Goal: Task Accomplishment & Management: Complete application form

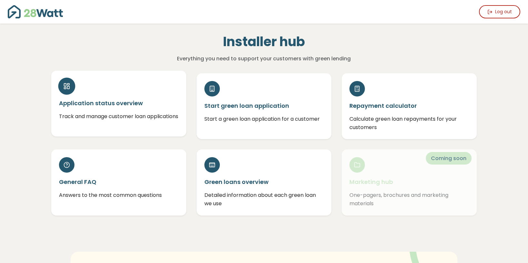
click at [125, 105] on h5 "Application status overview" at bounding box center [119, 103] width 120 height 8
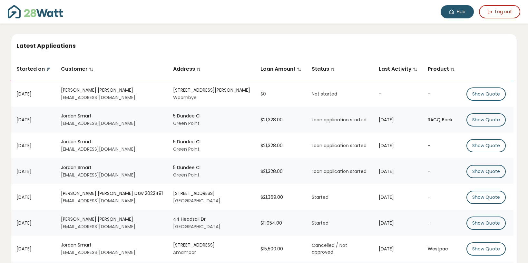
click at [462, 13] on link "Hub" at bounding box center [457, 11] width 33 height 13
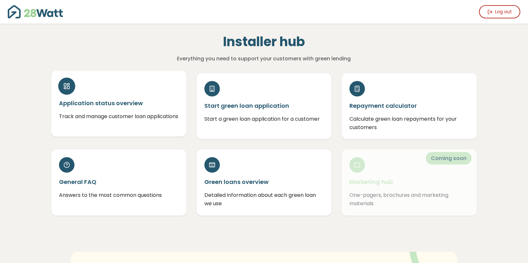
click at [118, 110] on div "Application status overview Track and manage customer loan applications" at bounding box center [118, 104] width 135 height 66
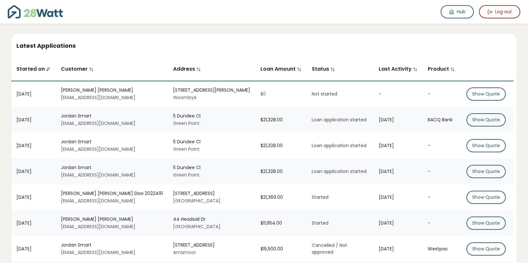
click at [14, 14] on img at bounding box center [35, 11] width 55 height 13
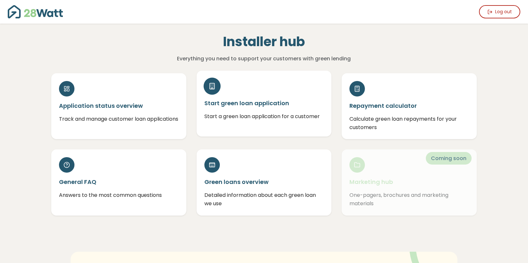
click at [244, 109] on div "Start green loan application Start a green loan application for a customer" at bounding box center [264, 104] width 135 height 66
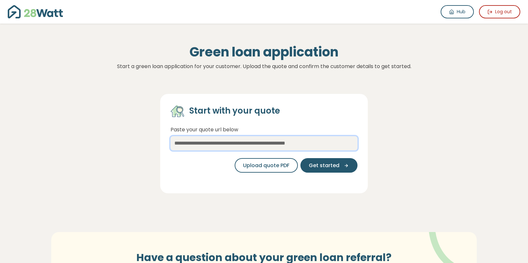
click at [214, 145] on input "text" at bounding box center [264, 143] width 187 height 14
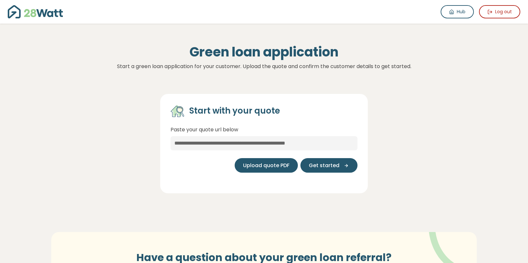
click at [258, 169] on span "Upload quote PDF" at bounding box center [266, 166] width 46 height 8
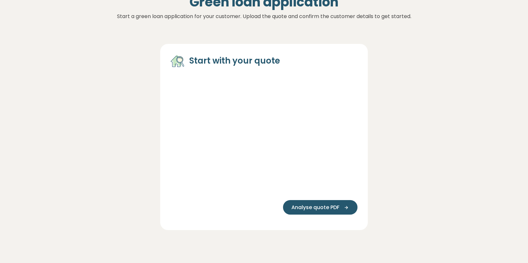
scroll to position [52, 0]
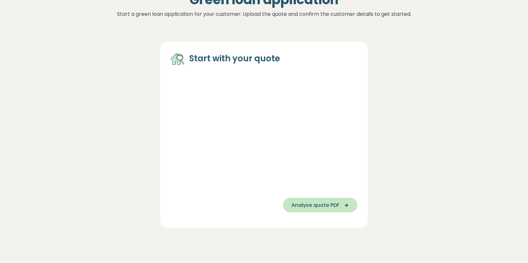
click at [321, 205] on span "Analyse quote PDF" at bounding box center [315, 205] width 48 height 8
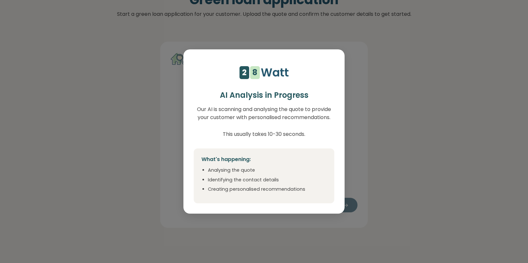
select select "***"
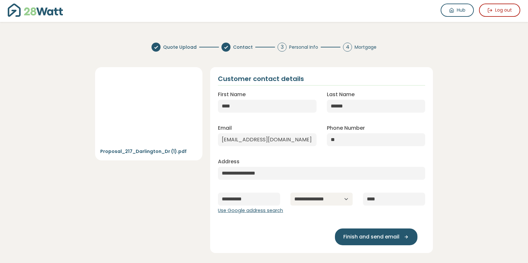
scroll to position [0, 0]
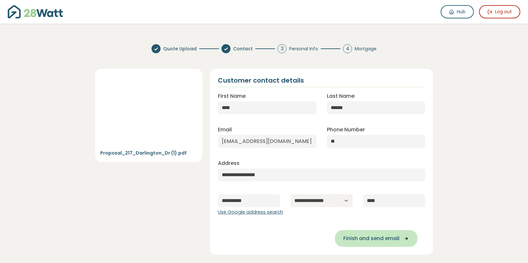
click at [383, 241] on span "Finish and send email" at bounding box center [371, 238] width 56 height 8
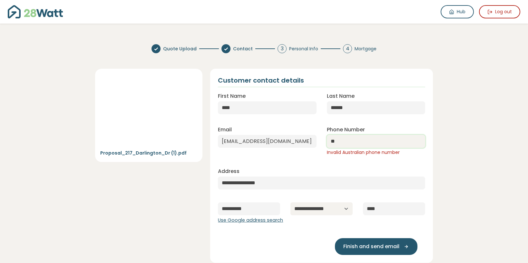
drag, startPoint x: 344, startPoint y: 141, endPoint x: 312, endPoint y: 141, distance: 31.9
click at [312, 141] on div "**********" at bounding box center [322, 153] width 218 height 143
paste input "**********"
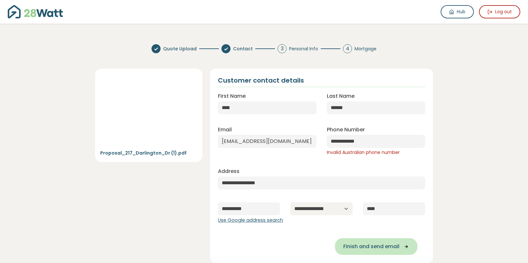
click at [391, 244] on span "Finish and send email" at bounding box center [371, 246] width 56 height 8
type input "**********"
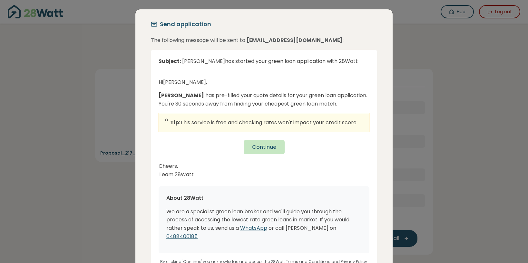
click at [272, 145] on span "Continue" at bounding box center [264, 147] width 24 height 8
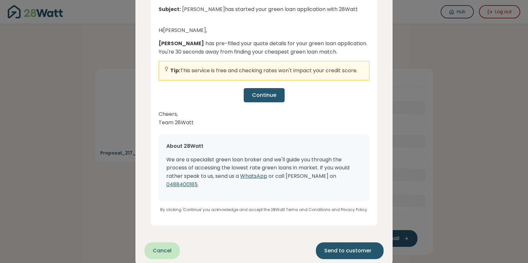
scroll to position [56, 0]
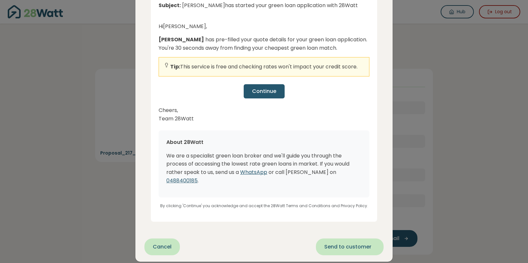
click at [350, 243] on span "Send to customer" at bounding box center [347, 247] width 47 height 8
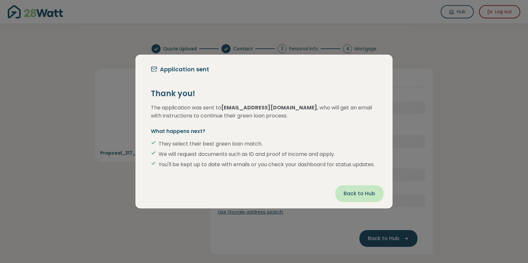
click at [355, 197] on span "Back to Hub" at bounding box center [360, 194] width 32 height 8
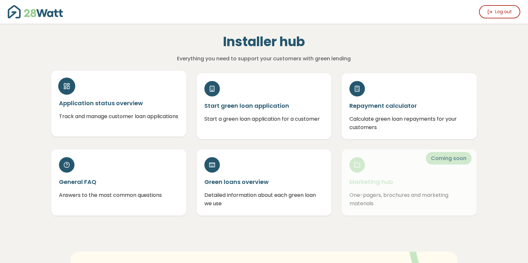
click at [130, 102] on h5 "Application status overview" at bounding box center [119, 103] width 120 height 8
